Goal: Check status: Check status

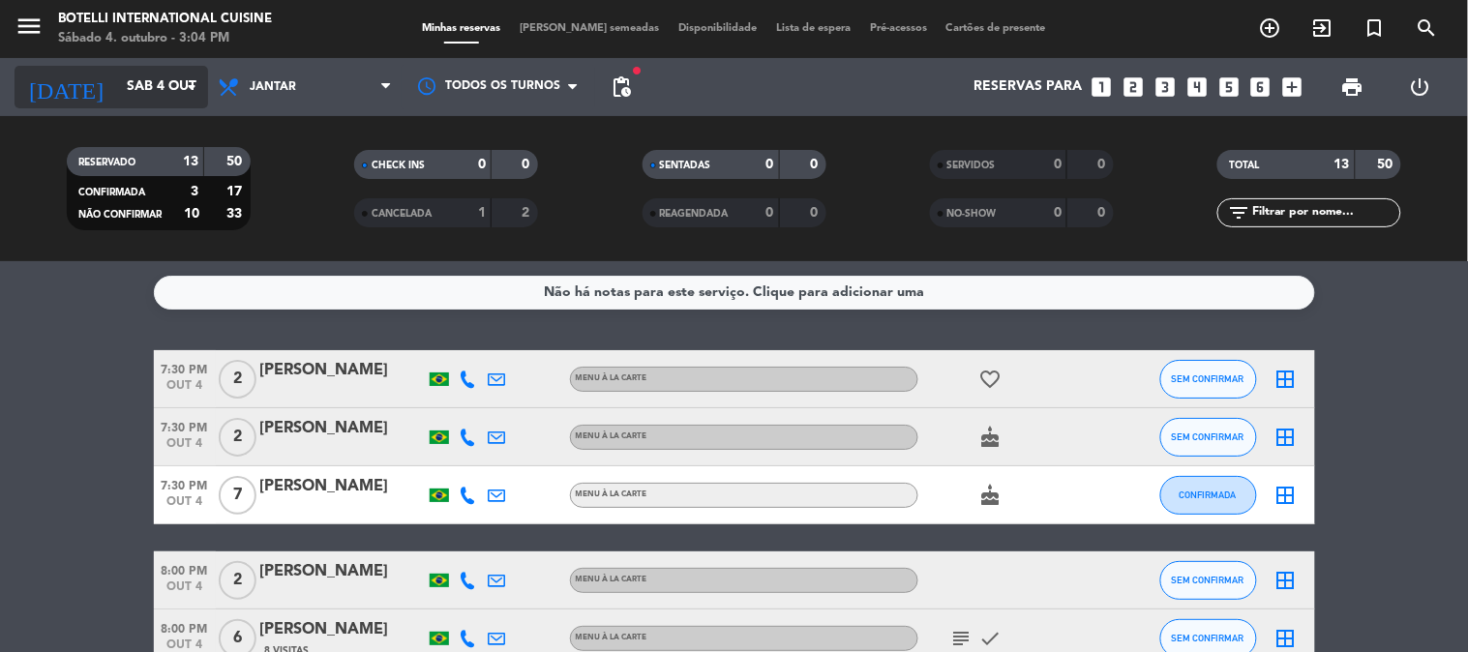
click at [119, 87] on input "Sáb 4 out" at bounding box center [209, 87] width 184 height 35
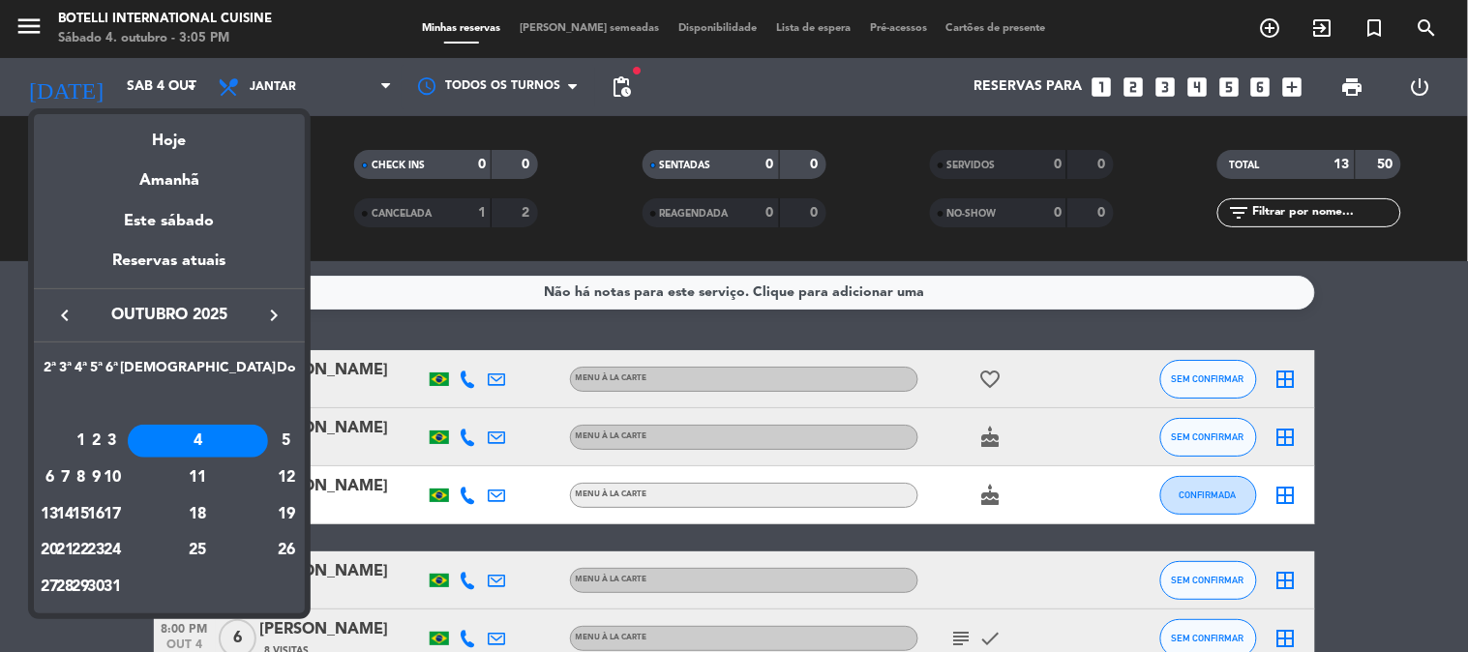
click at [277, 445] on div "5" at bounding box center [286, 441] width 19 height 33
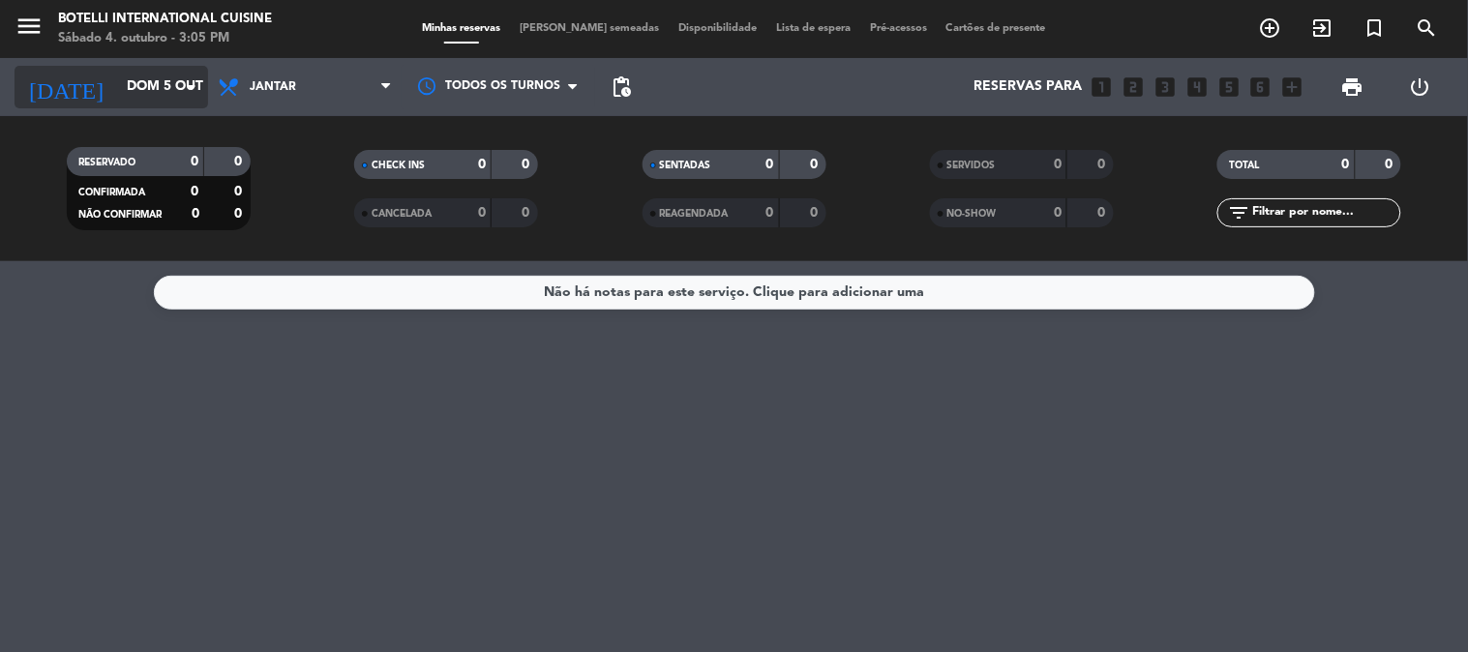
click at [165, 71] on input "Dom 5 out" at bounding box center [209, 87] width 184 height 35
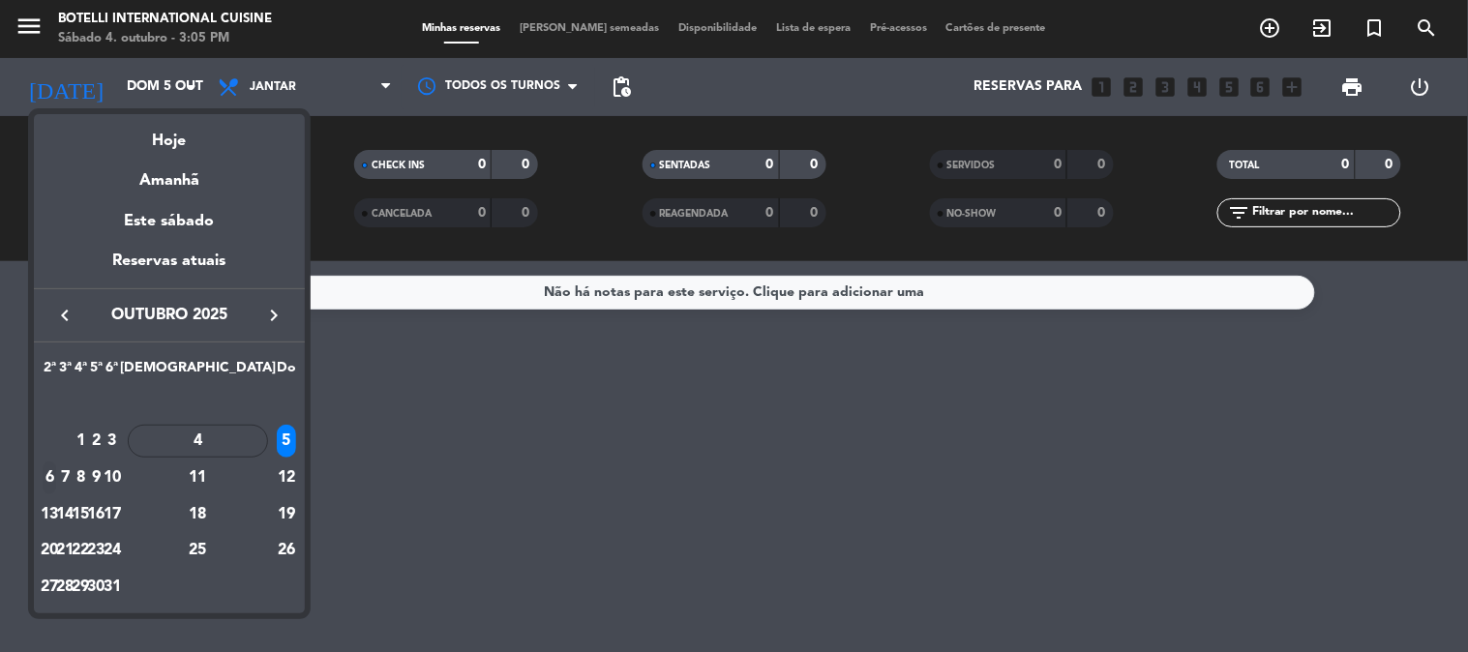
click at [57, 470] on div "6" at bounding box center [50, 478] width 15 height 33
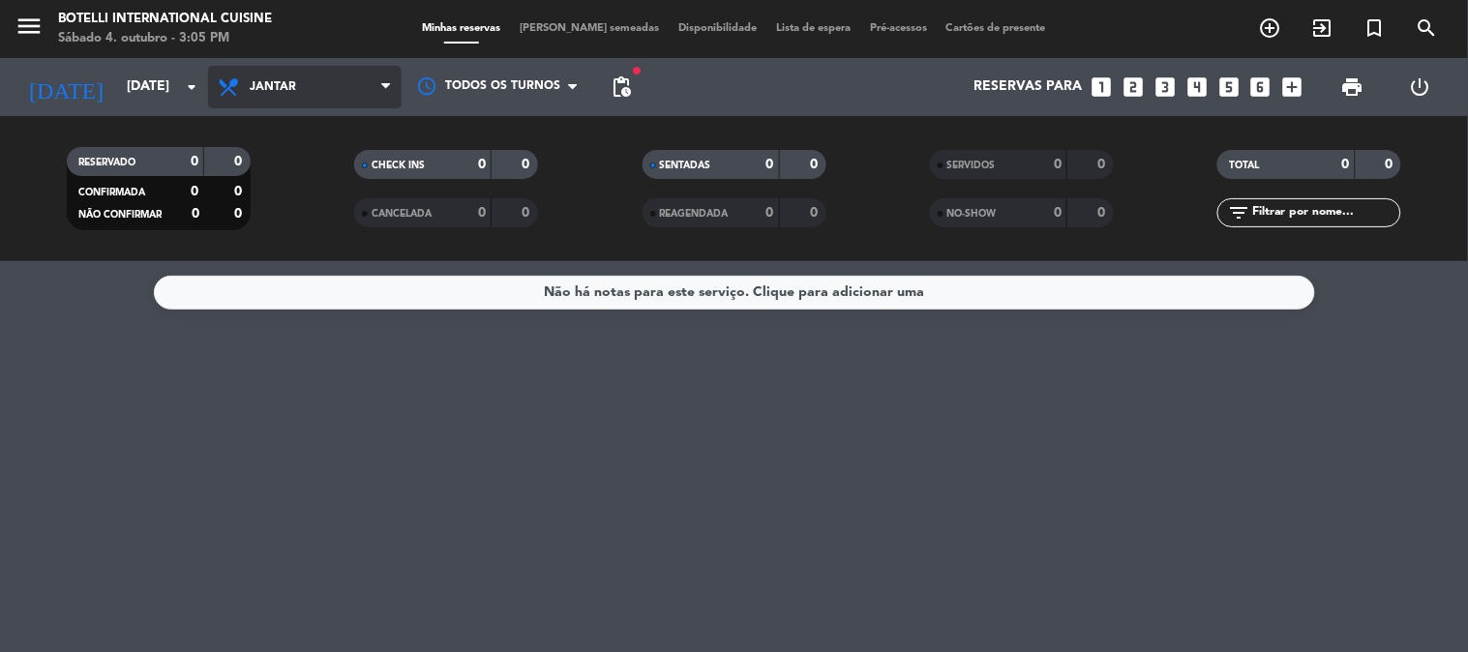
click at [285, 100] on span "Jantar" at bounding box center [305, 87] width 194 height 43
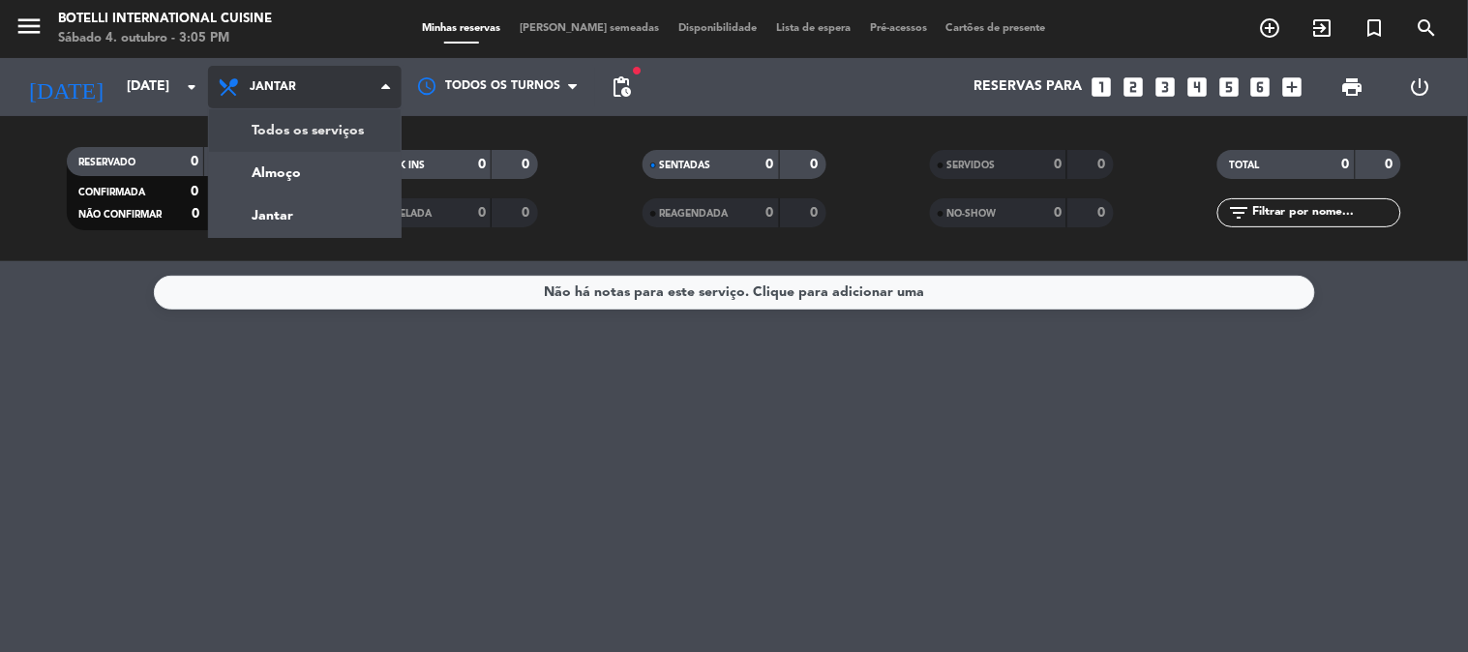
click at [287, 89] on span "Jantar" at bounding box center [273, 87] width 46 height 14
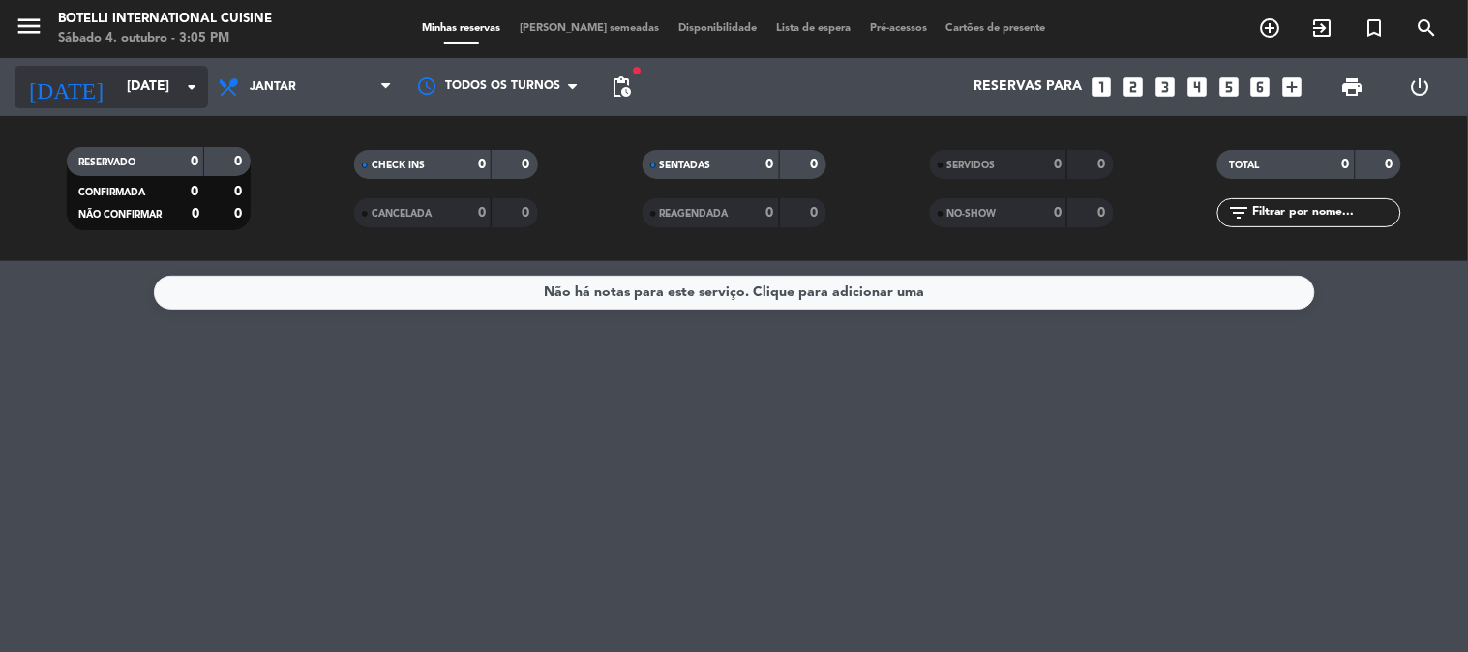
click at [117, 81] on input "[DATE]" at bounding box center [209, 87] width 184 height 35
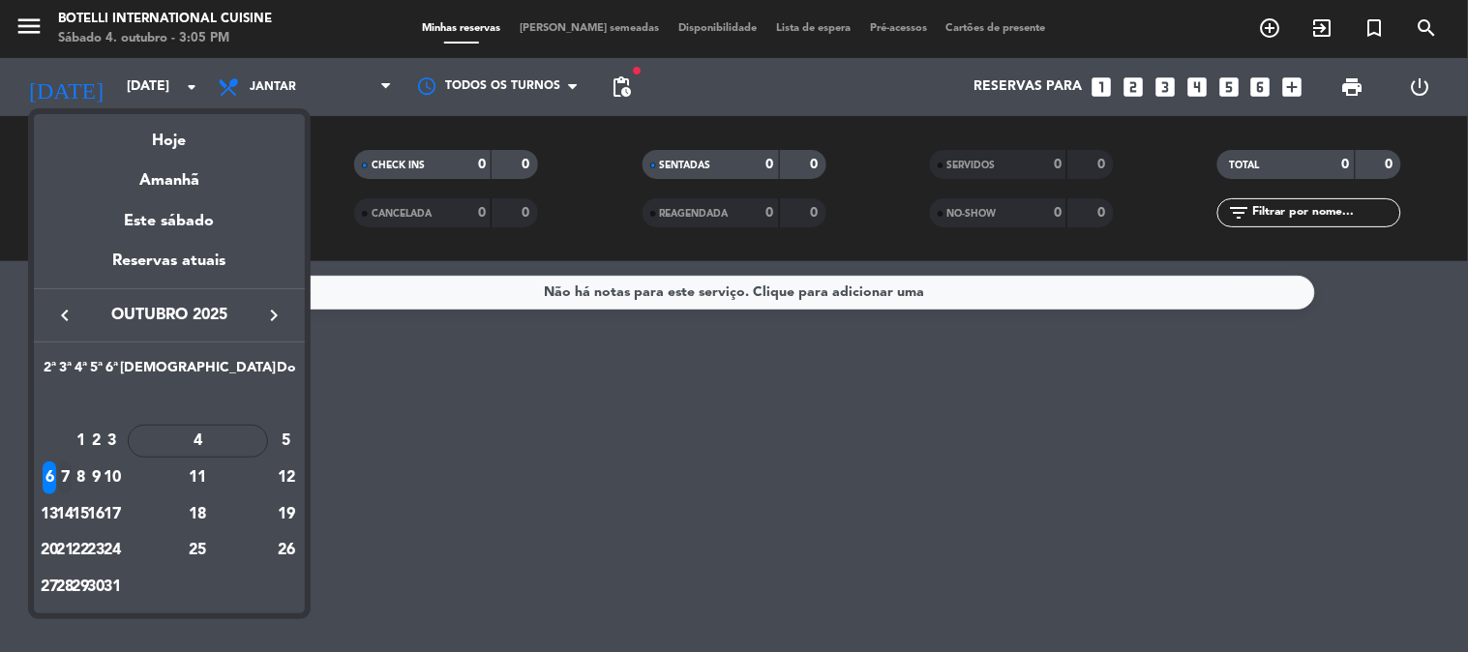
click at [73, 466] on div "7" at bounding box center [65, 478] width 15 height 33
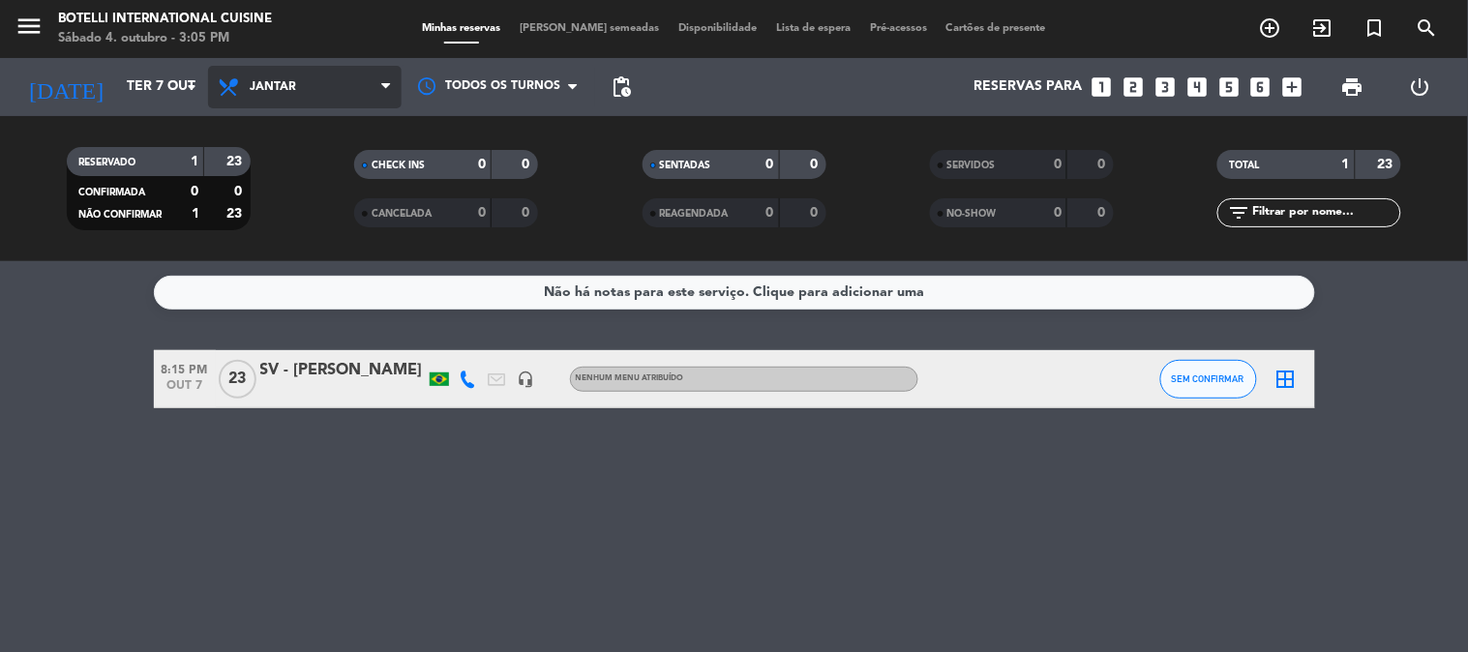
click at [314, 77] on span "Jantar" at bounding box center [305, 87] width 194 height 43
click at [310, 172] on div "menu Botelli International Cuisine Sábado 4. outubro - 3:05 PM Minhas reservas …" at bounding box center [734, 130] width 1468 height 261
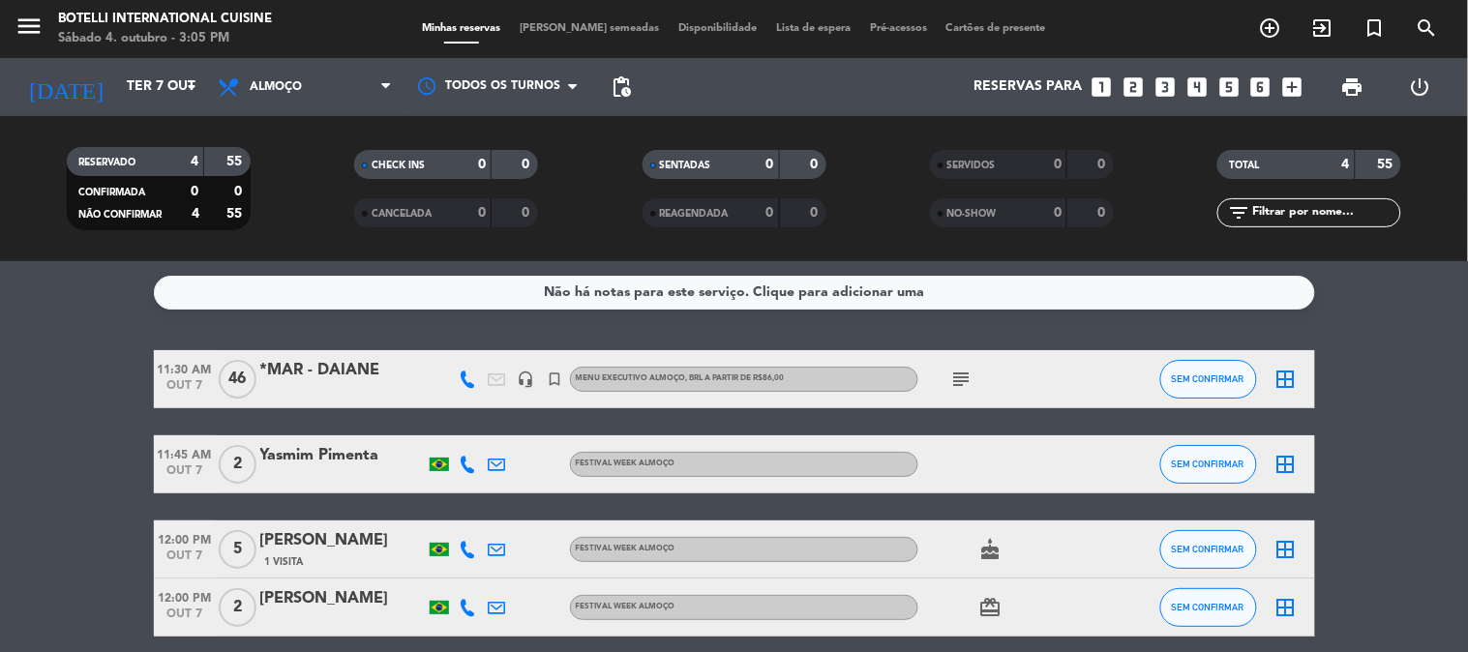
click at [966, 368] on icon "subject" at bounding box center [961, 379] width 23 height 23
click at [968, 368] on icon "subject" at bounding box center [961, 379] width 23 height 23
click at [308, 64] on div "Todos os serviços Almoço Jantar Almoço Todos os serviços Almoço Jantar" at bounding box center [305, 87] width 194 height 58
click at [152, 75] on input "Ter 7 out" at bounding box center [209, 87] width 184 height 35
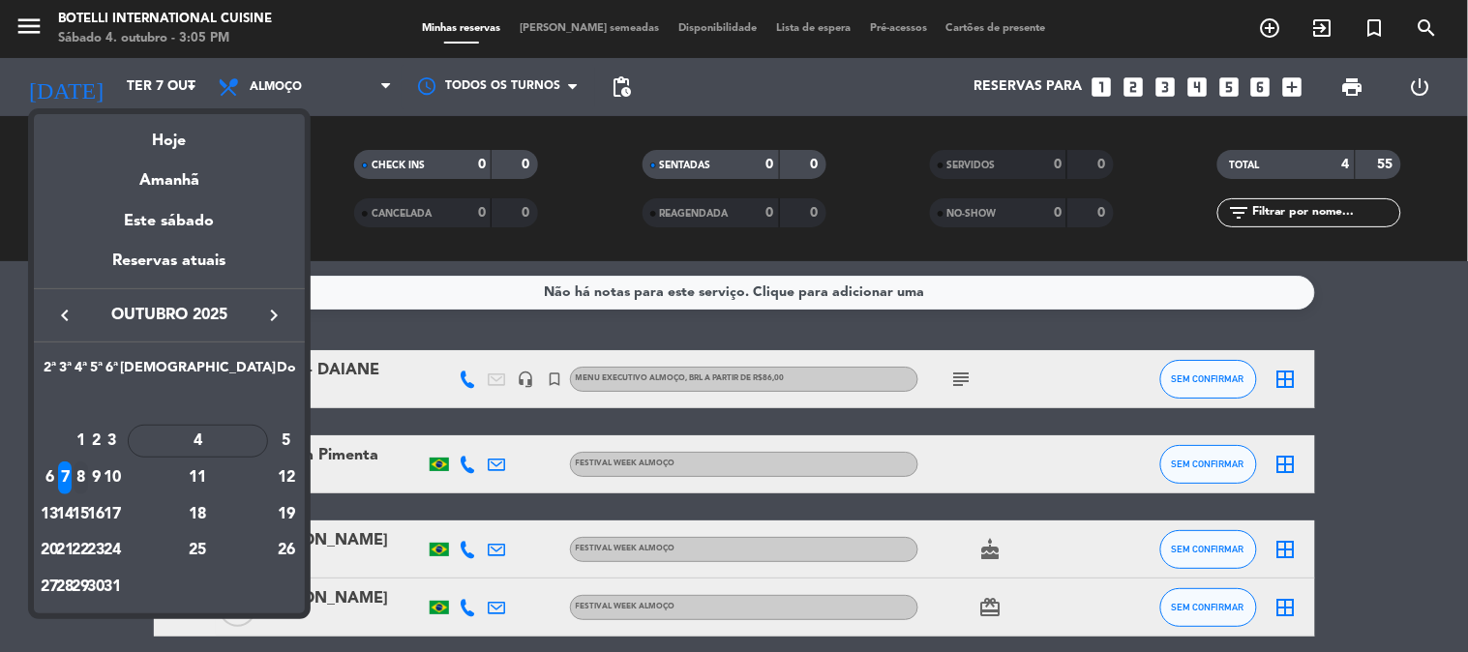
click at [88, 475] on div "8" at bounding box center [81, 478] width 15 height 33
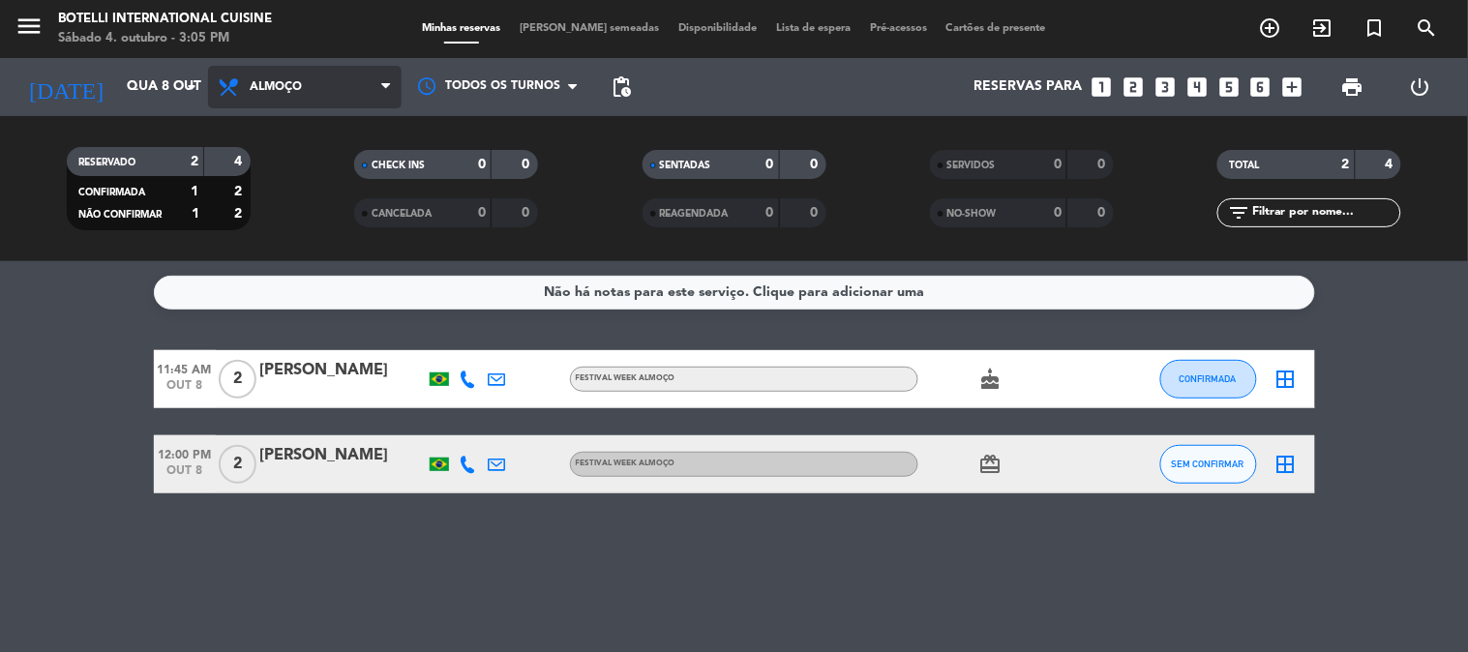
click at [352, 90] on span "Almoço" at bounding box center [305, 87] width 194 height 43
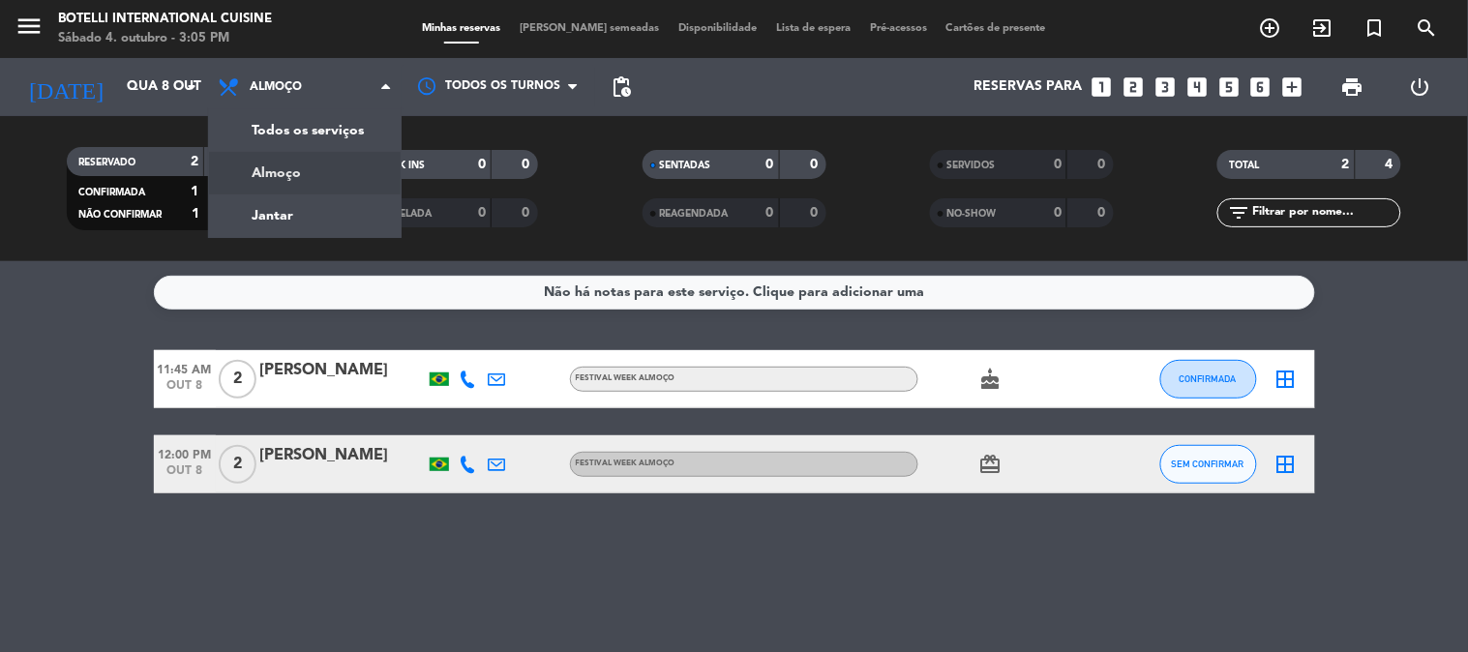
click at [312, 175] on div "menu Botelli International Cuisine Sábado 4. outubro - 3:05 PM Minhas reservas …" at bounding box center [734, 130] width 1468 height 261
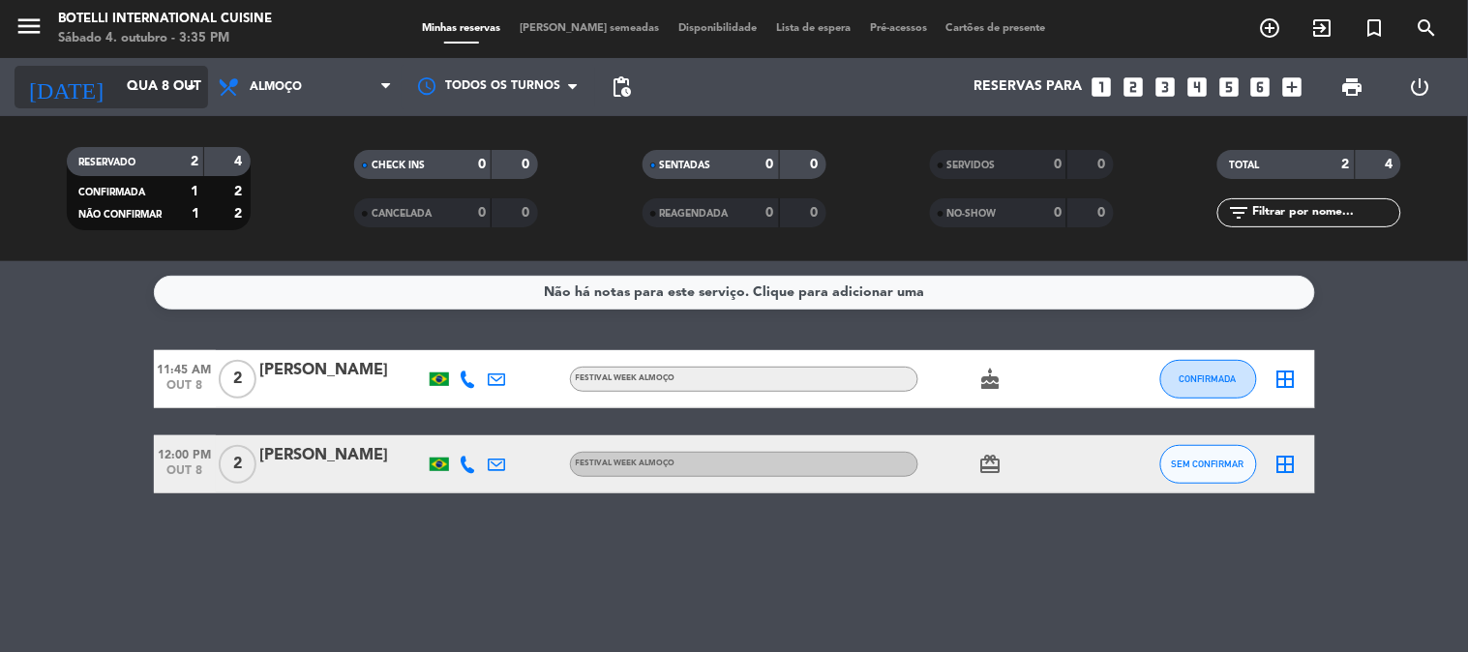
click at [117, 84] on input "Qua 8 out" at bounding box center [209, 87] width 184 height 35
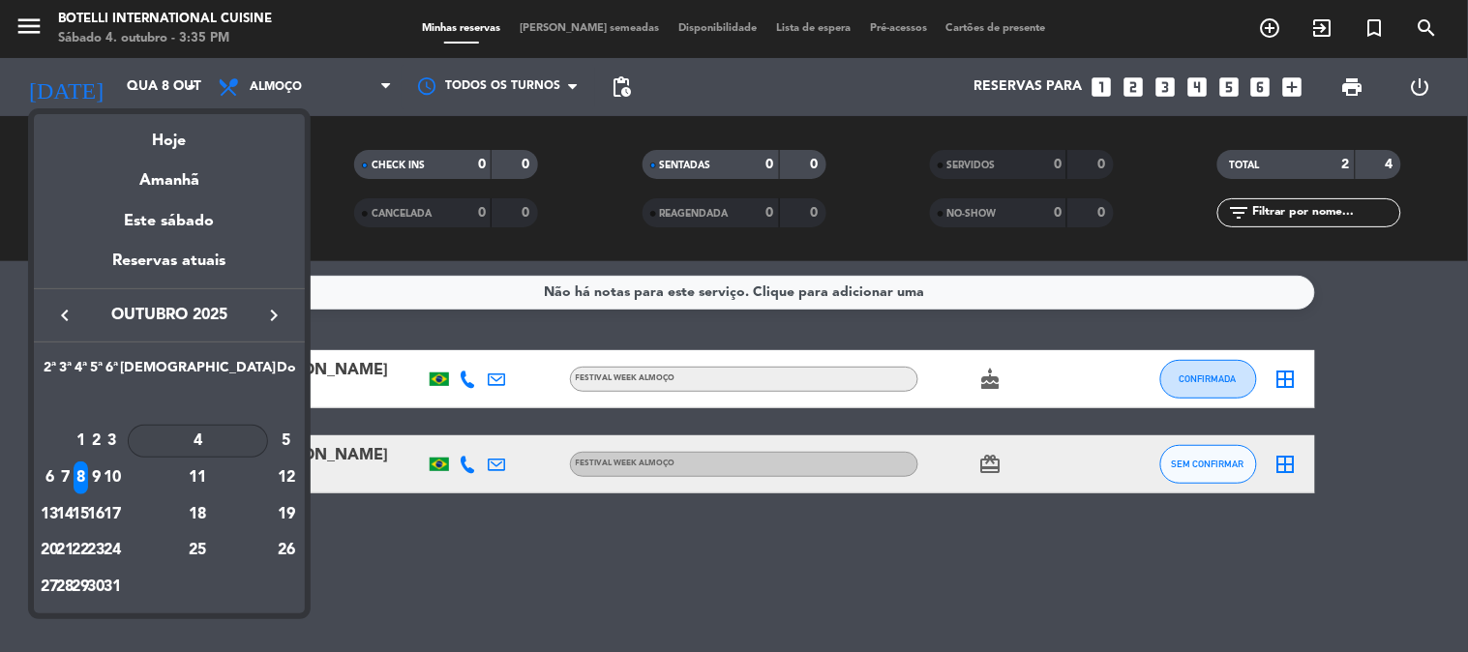
click at [244, 447] on div "4" at bounding box center [198, 441] width 140 height 33
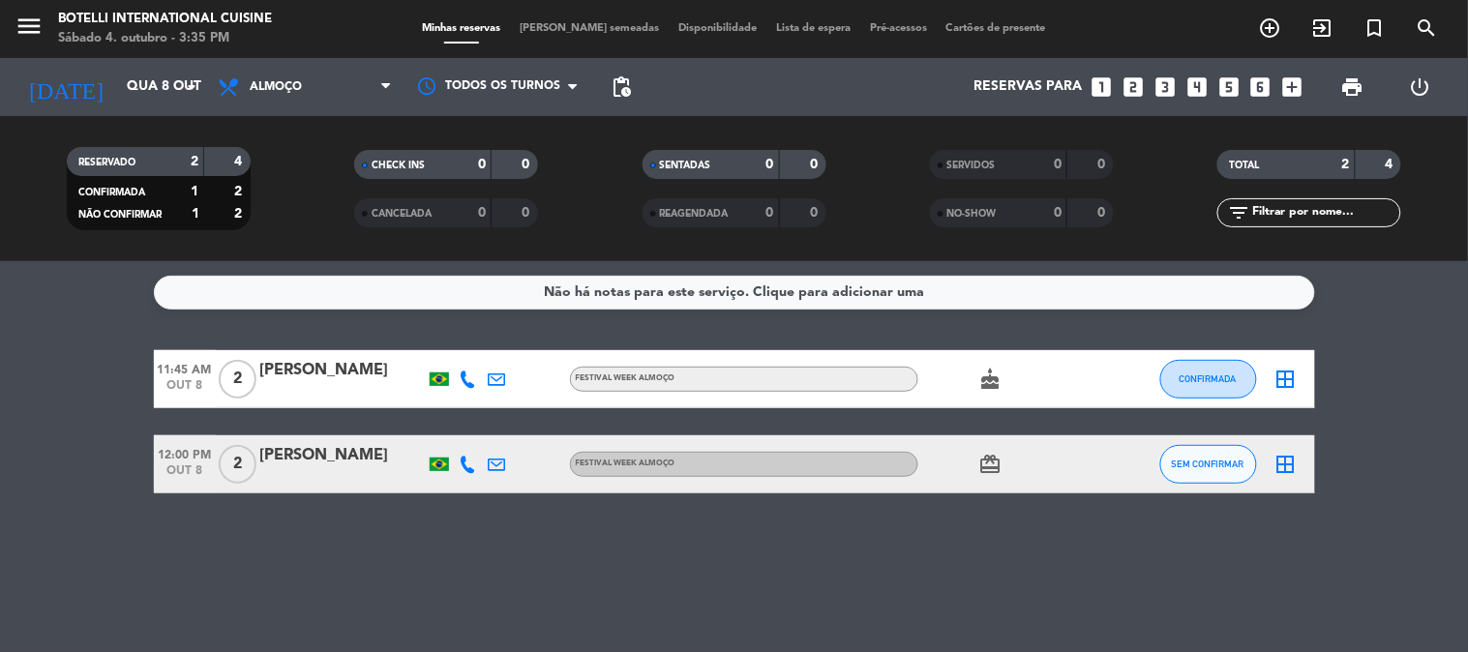
type input "Sáb 4 out"
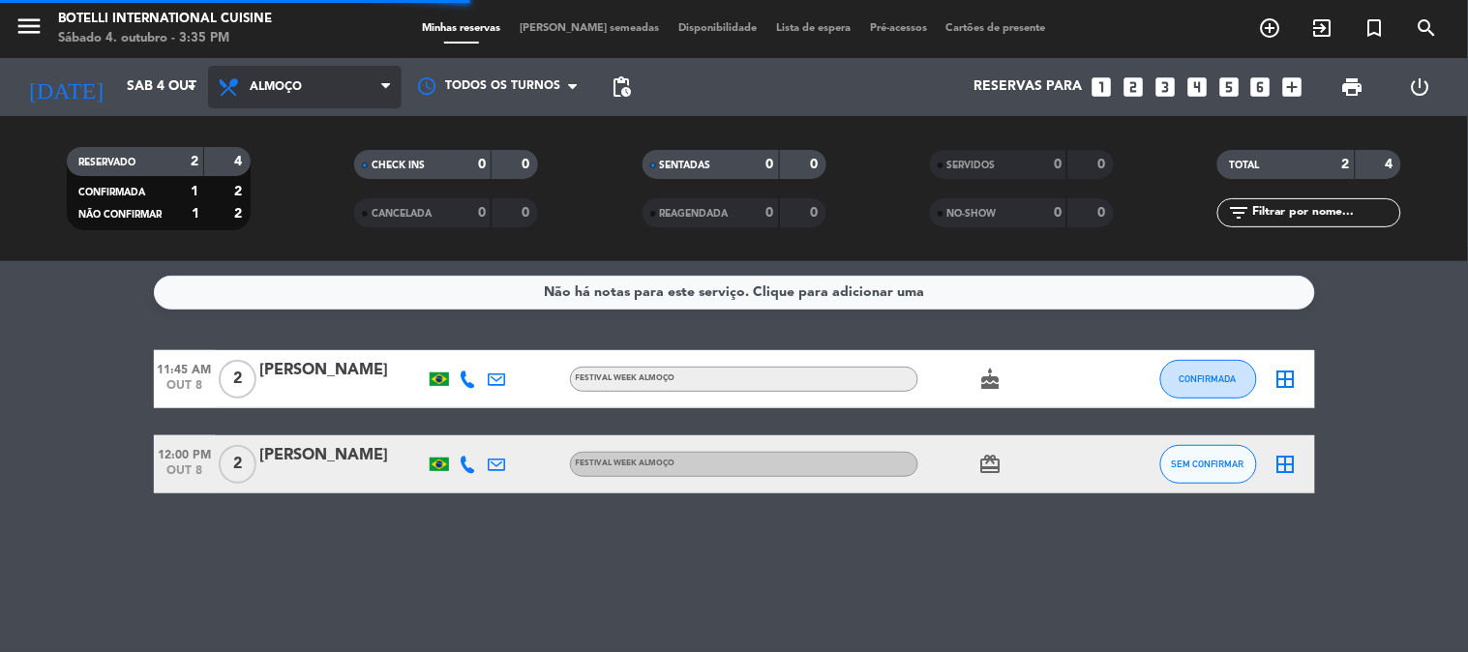
click at [317, 82] on span "Almoço" at bounding box center [305, 87] width 194 height 43
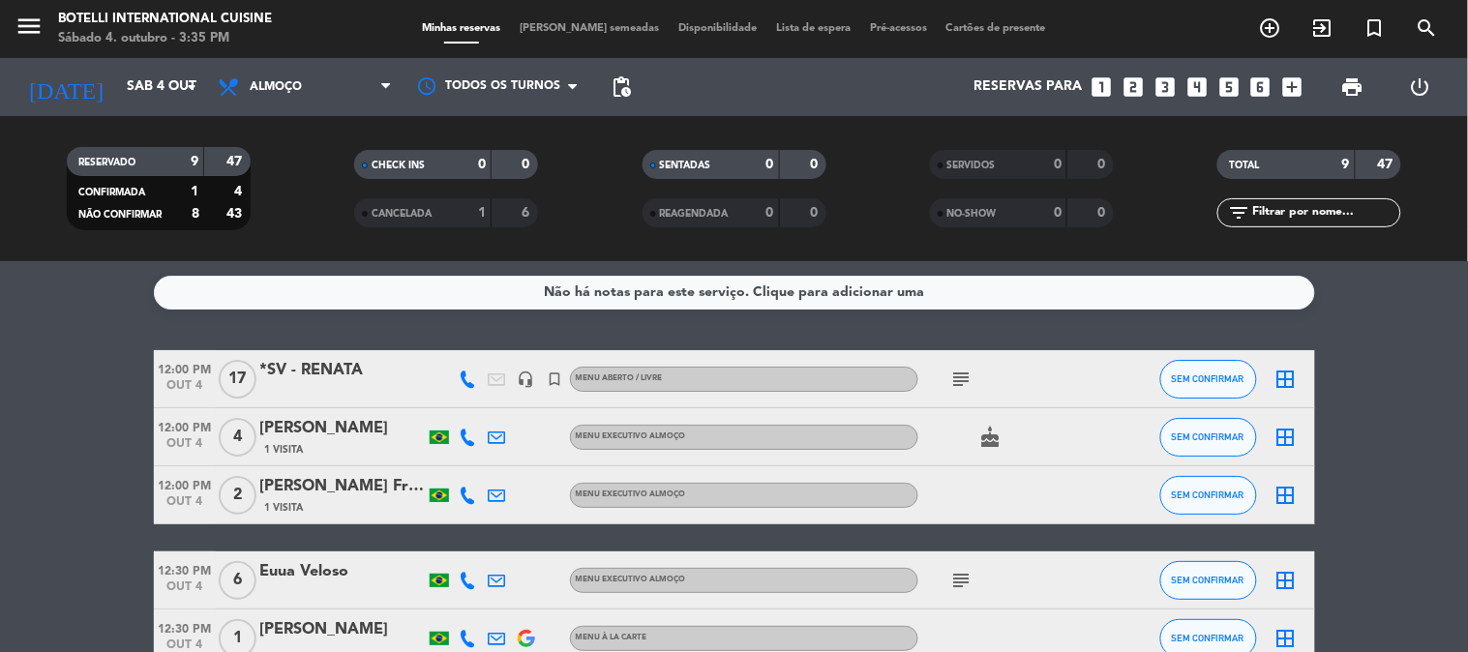
click at [278, 53] on div "menu Botelli International Cuisine Sábado 4. outubro - 3:35 PM Minhas reservas …" at bounding box center [734, 29] width 1468 height 58
click at [269, 112] on div "Todos os serviços Almoço Jantar Almoço Todos os serviços Almoço Jantar" at bounding box center [305, 87] width 194 height 58
click at [281, 92] on span "Almoço" at bounding box center [276, 87] width 52 height 14
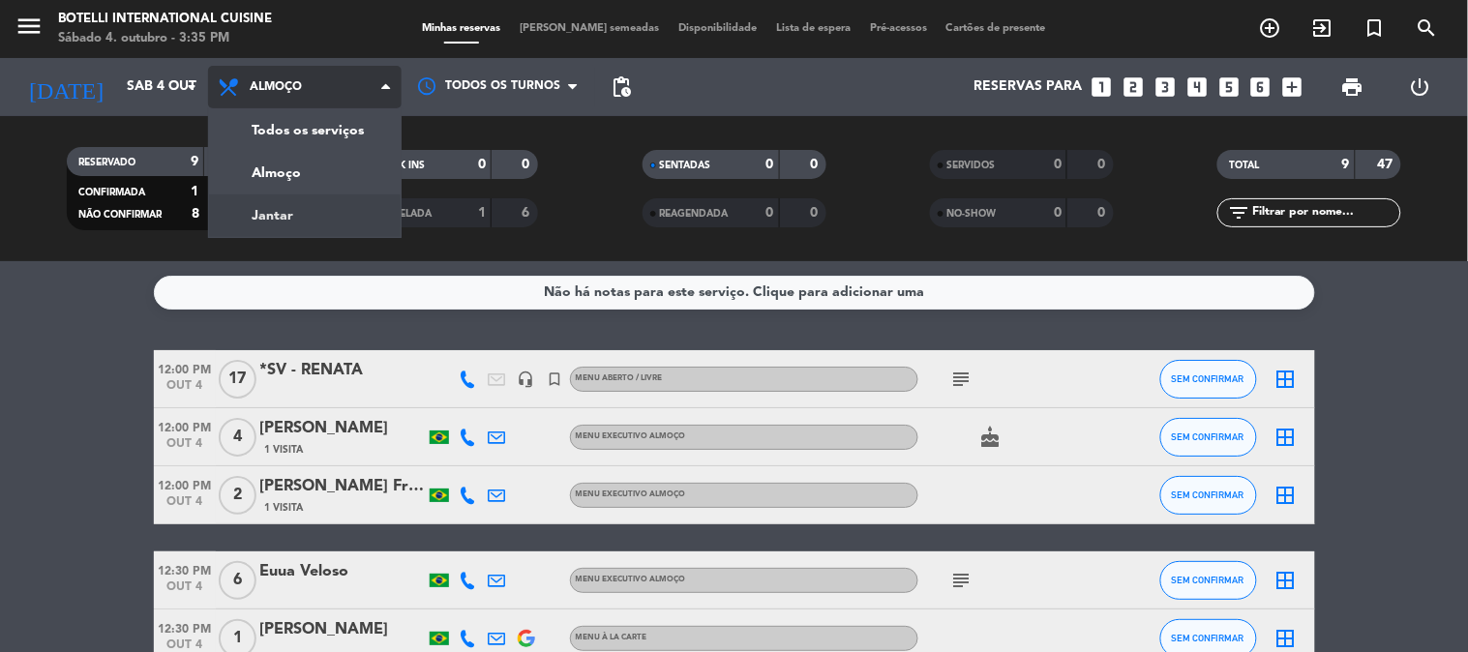
click at [311, 206] on div "menu Botelli International Cuisine Sábado 4. outubro - 3:35 PM Minhas reservas …" at bounding box center [734, 130] width 1468 height 261
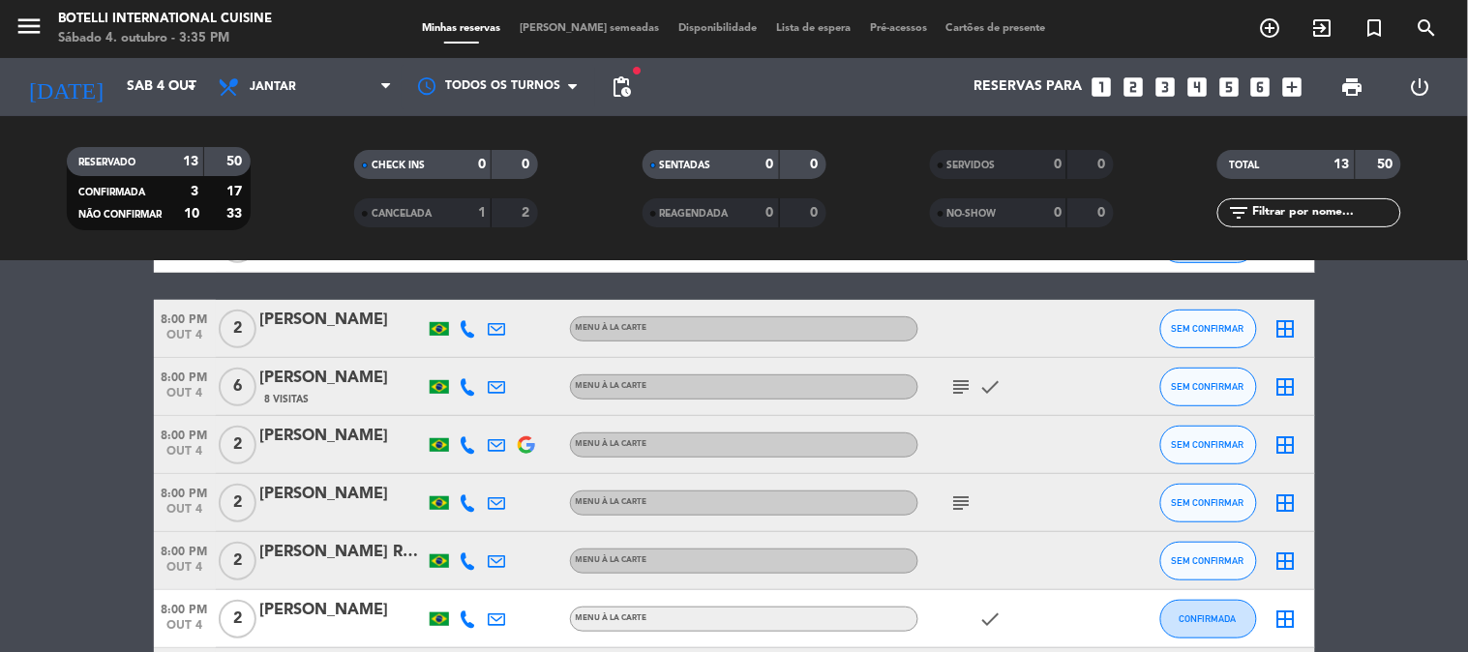
scroll to position [215, 0]
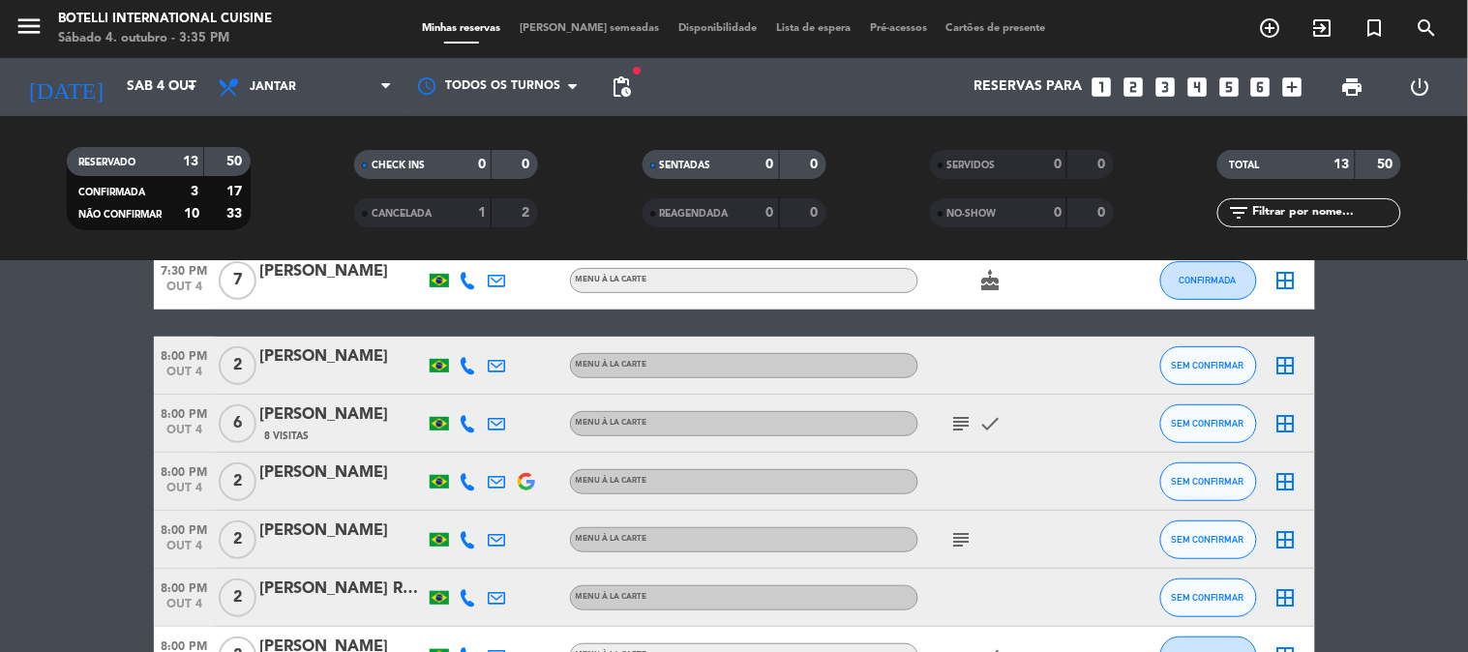
click at [953, 421] on icon "subject" at bounding box center [961, 423] width 23 height 23
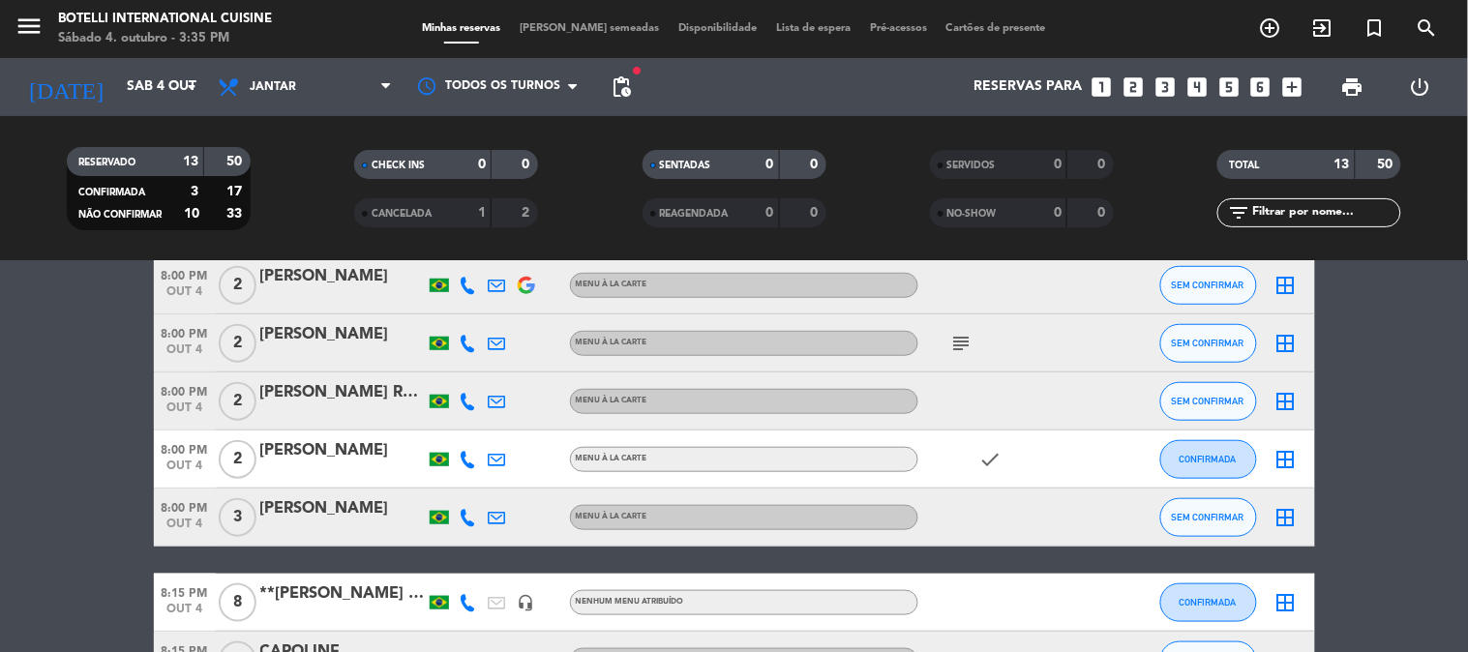
scroll to position [430, 0]
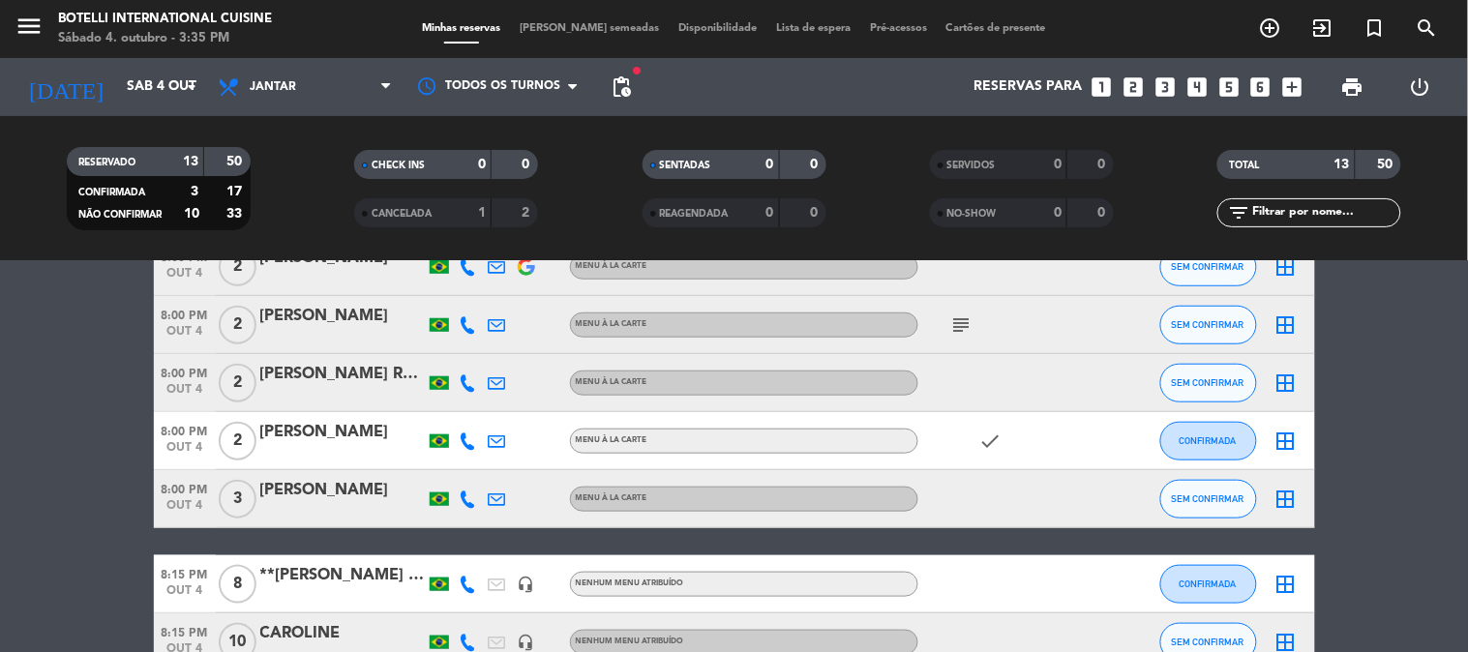
click at [968, 324] on icon "subject" at bounding box center [961, 325] width 23 height 23
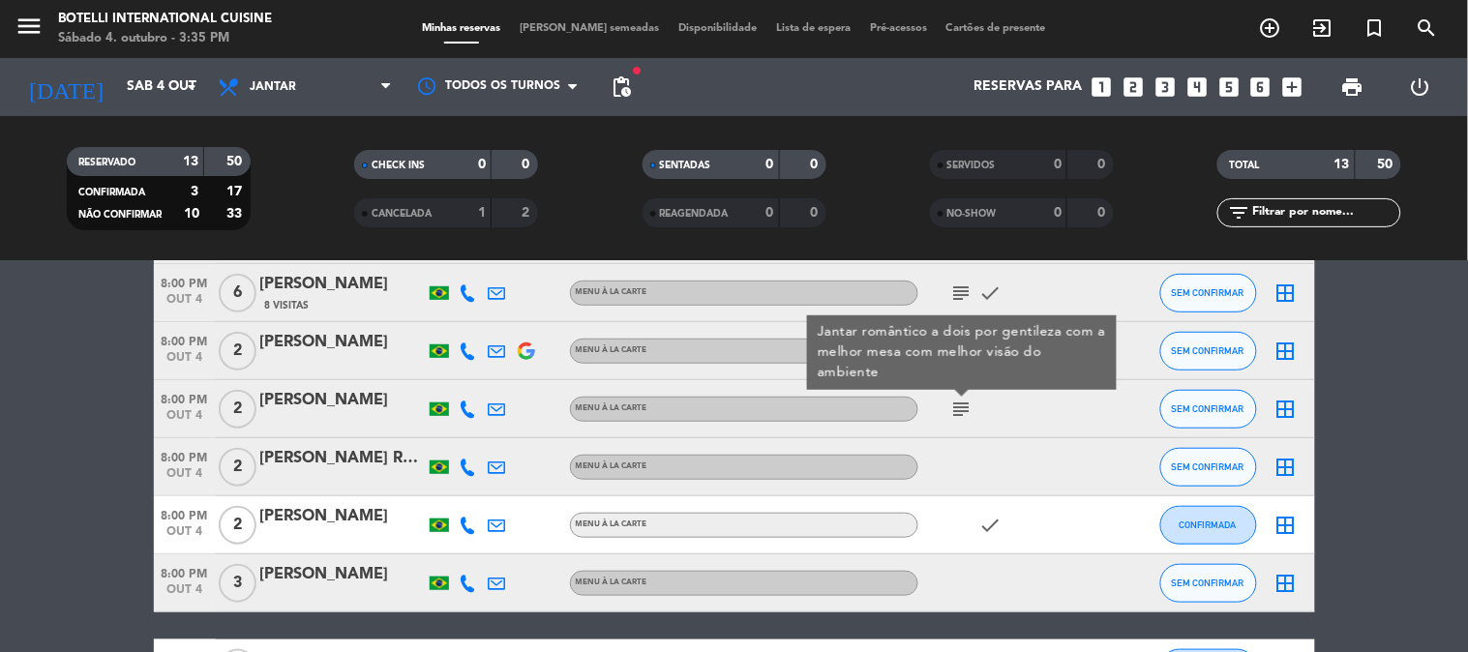
scroll to position [322, 0]
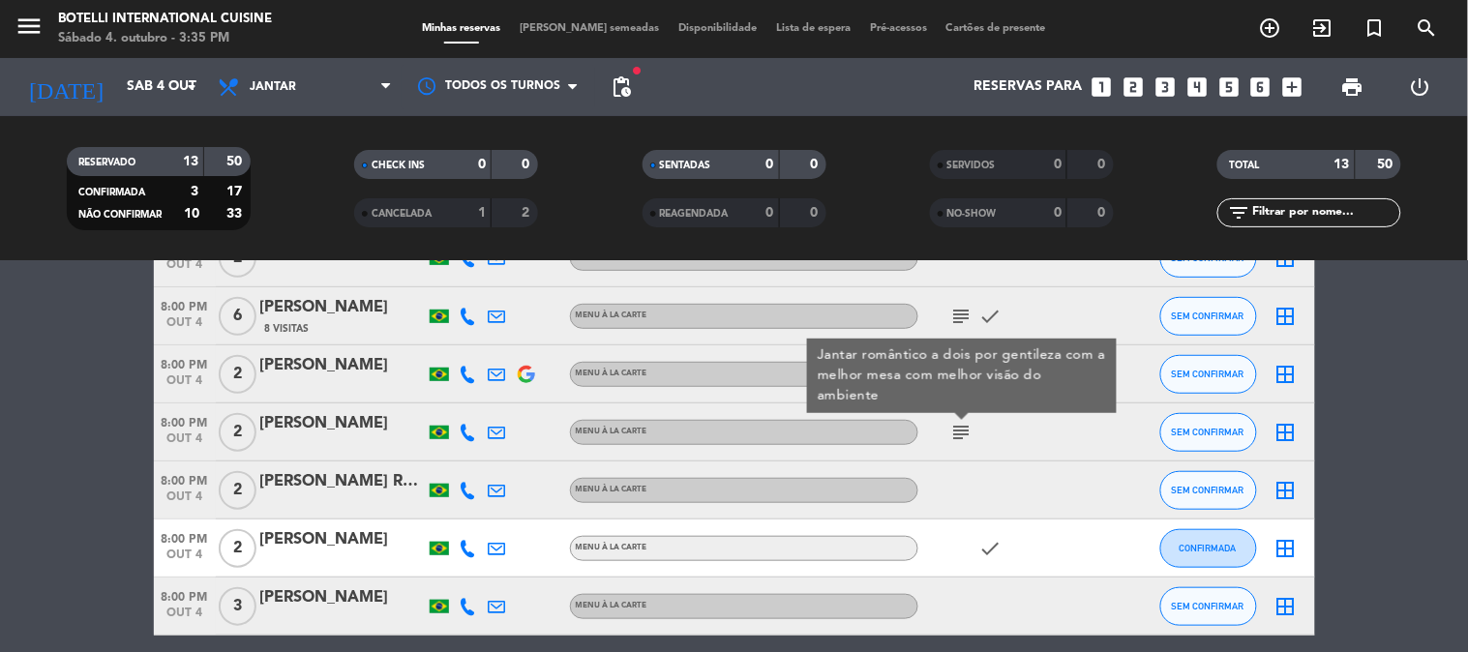
click at [966, 431] on icon "subject" at bounding box center [961, 432] width 23 height 23
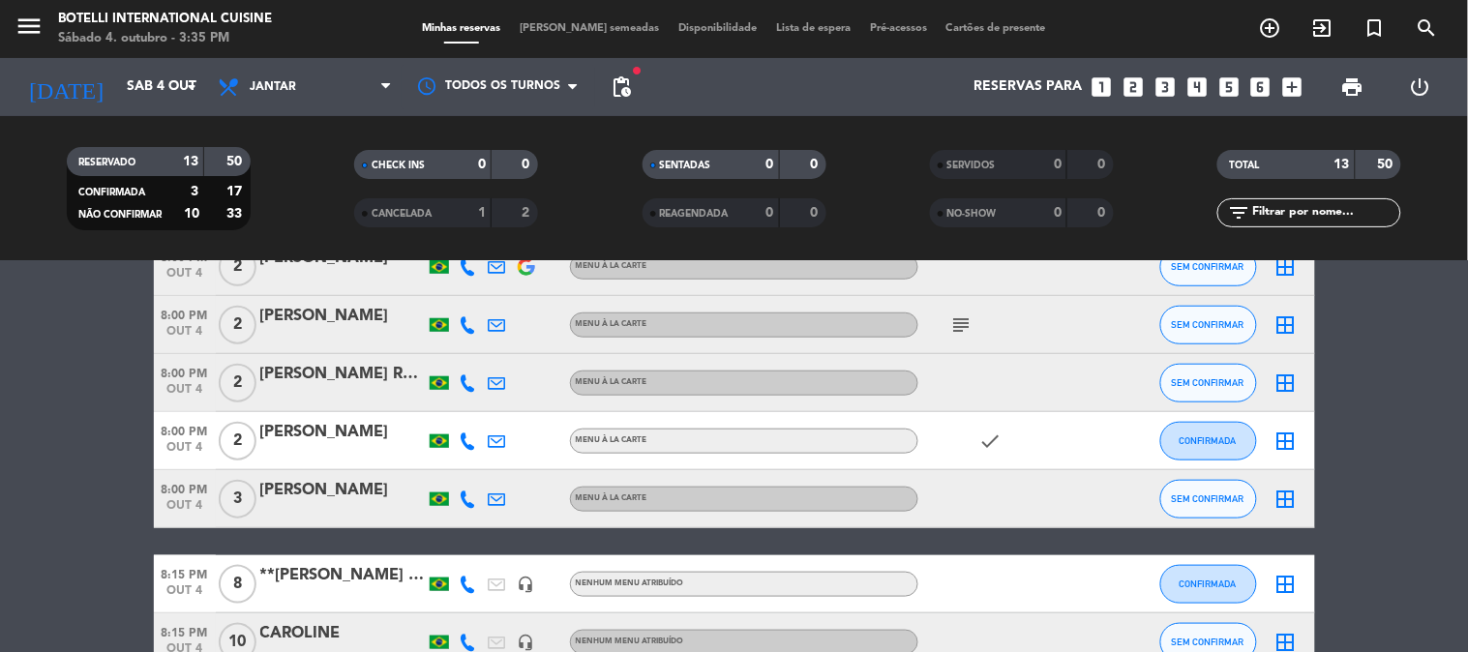
scroll to position [537, 0]
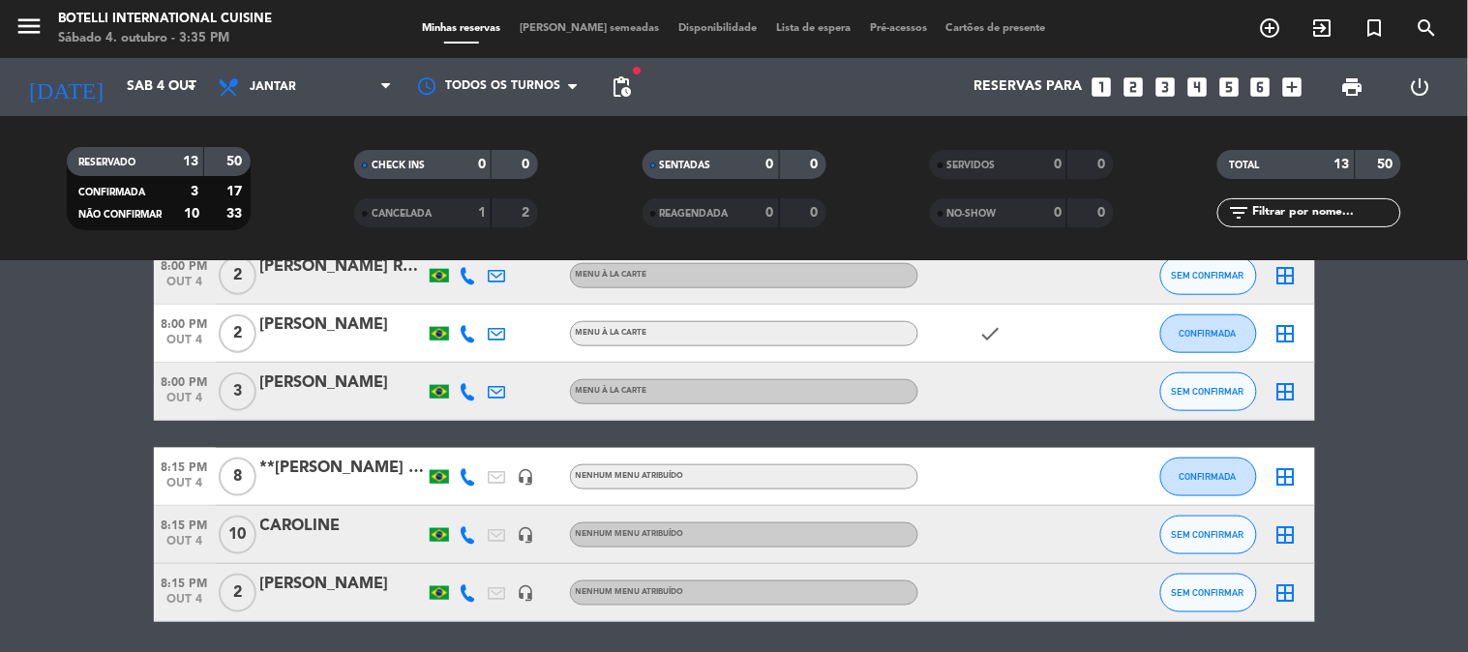
click at [364, 470] on div "**[PERSON_NAME] - mesa redonda" at bounding box center [342, 468] width 165 height 25
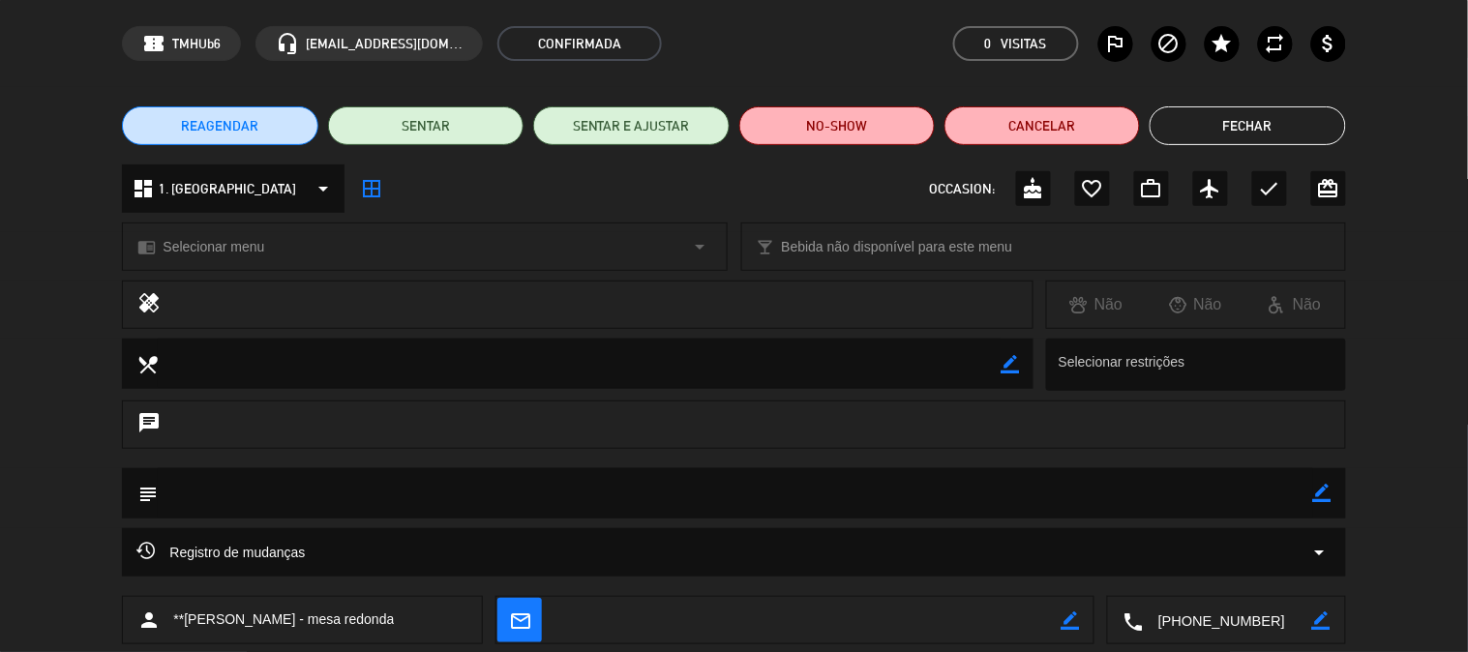
scroll to position [0, 0]
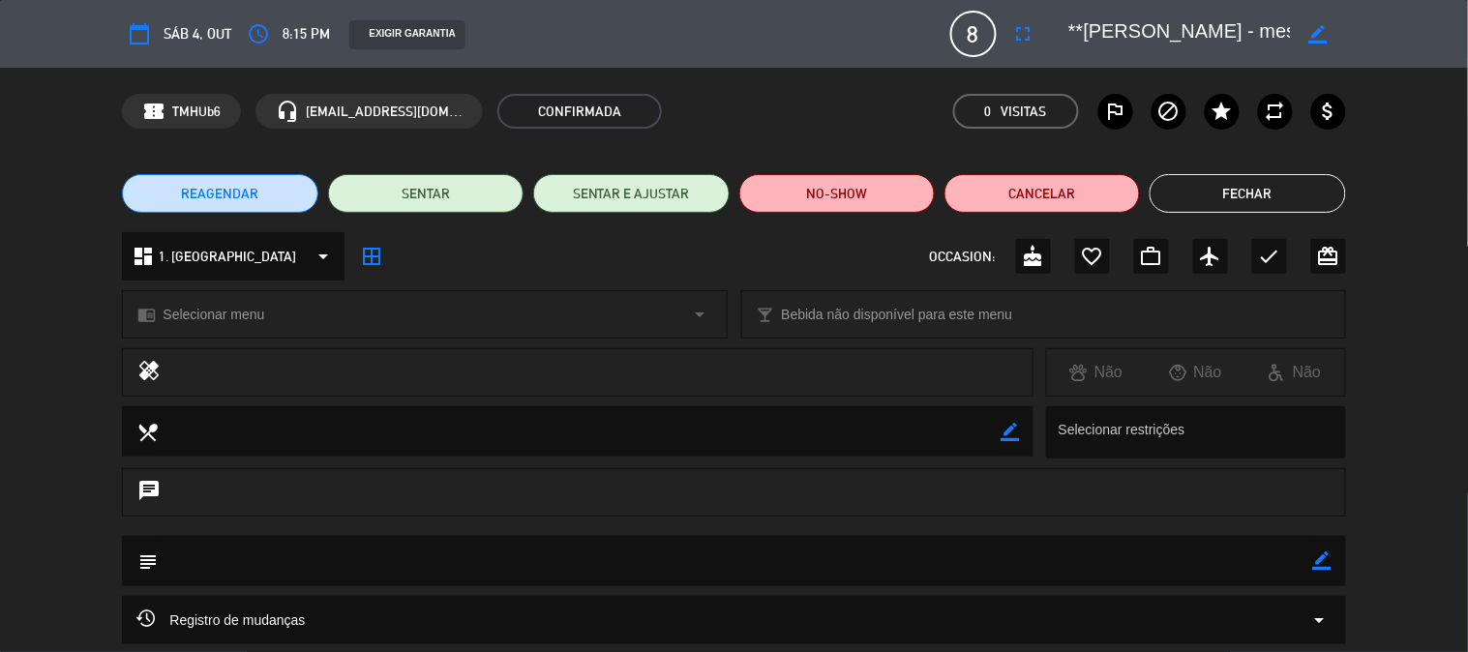
click at [1259, 184] on button "Fechar" at bounding box center [1248, 193] width 196 height 39
